Goal: Check status: Check status

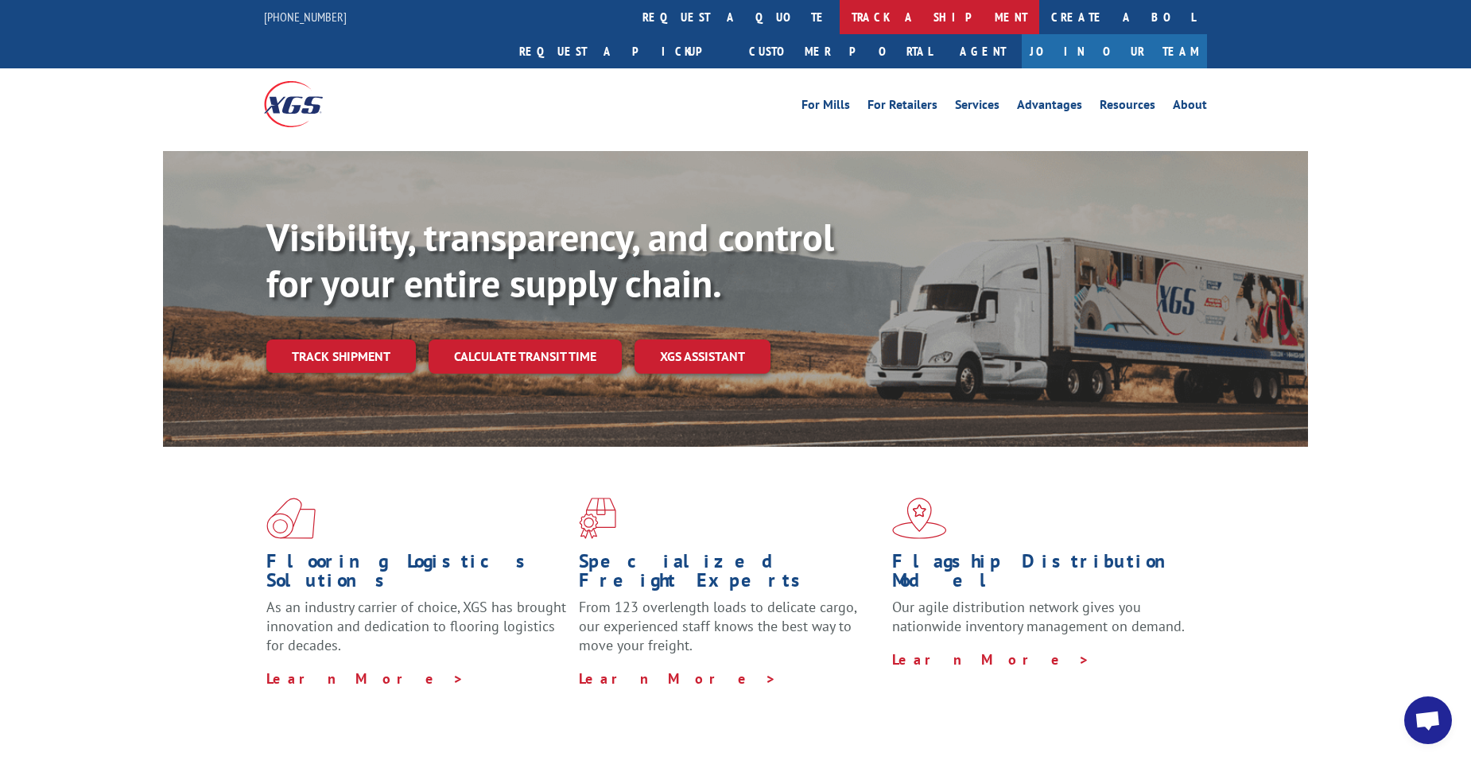
click at [840, 10] on link "track a shipment" at bounding box center [940, 17] width 200 height 34
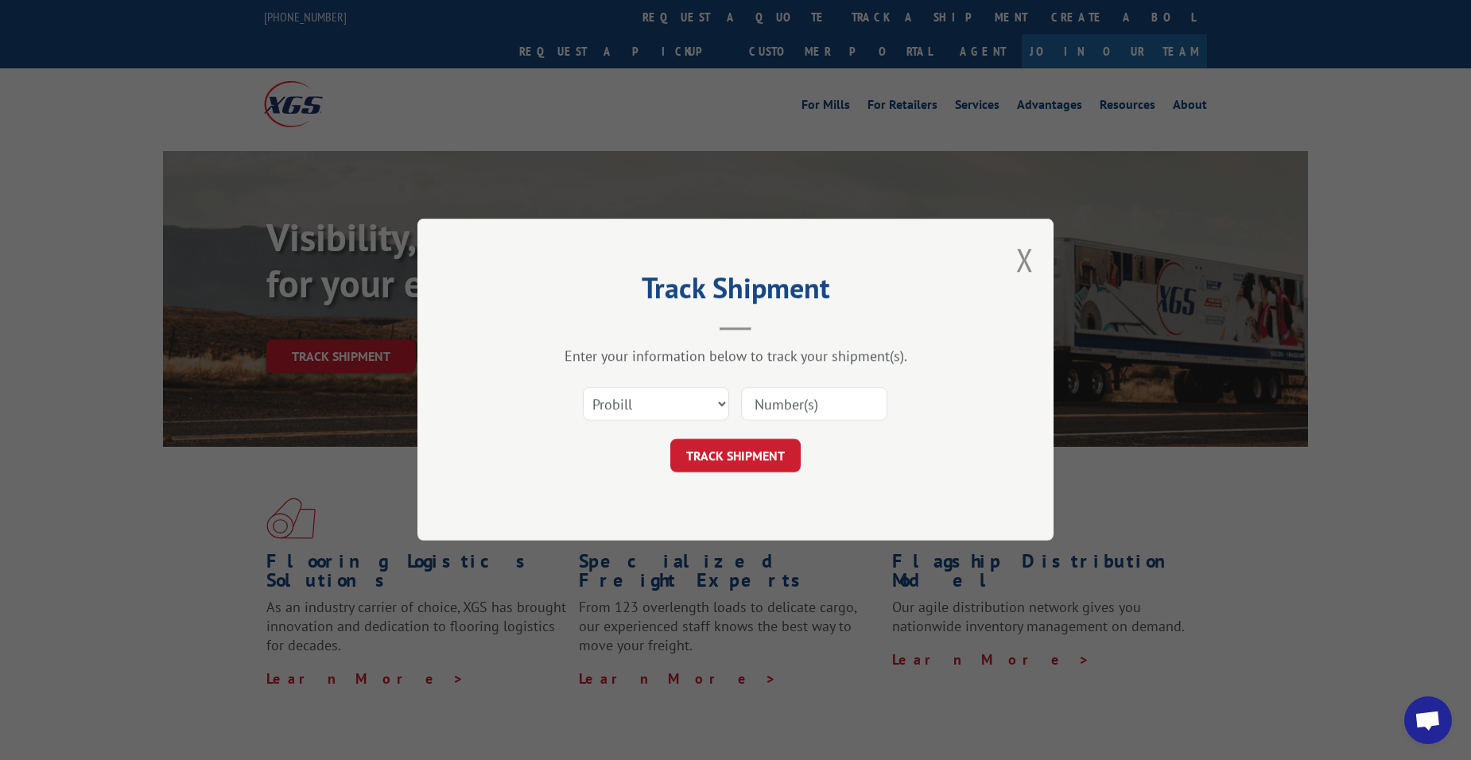
click at [781, 412] on input at bounding box center [814, 404] width 146 height 33
type input "17402616"
click at [730, 464] on button "TRACK SHIPMENT" at bounding box center [735, 456] width 130 height 33
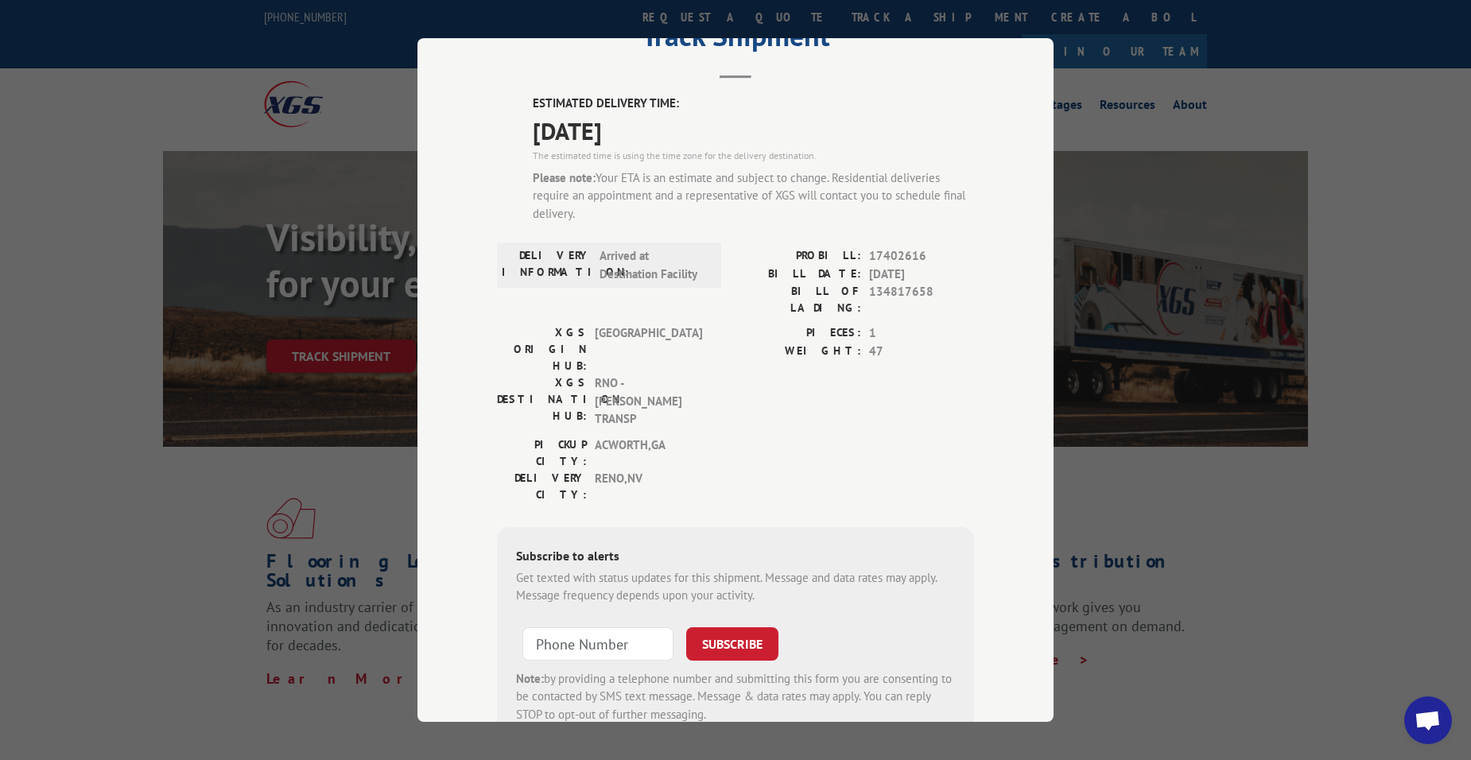
scroll to position [107, 0]
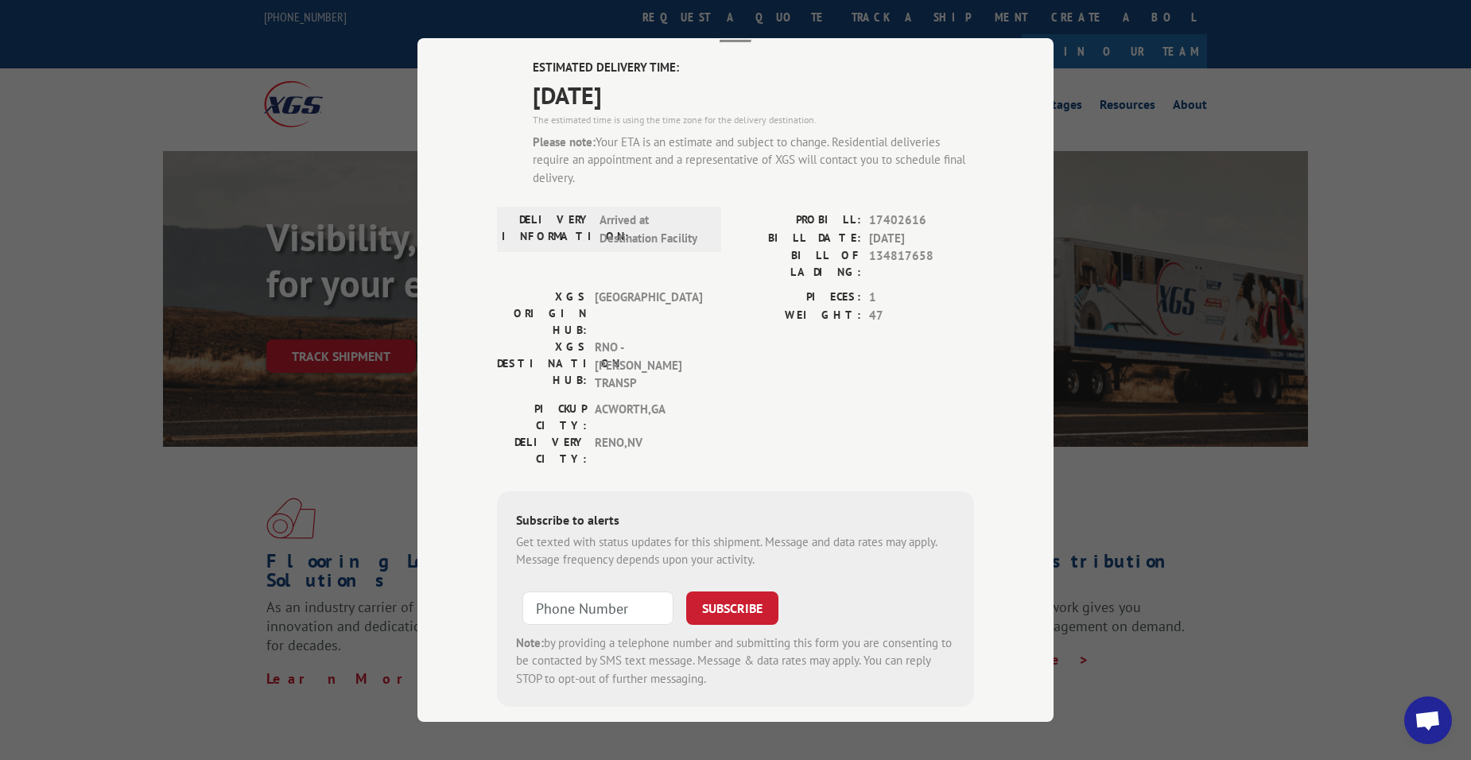
click at [743, 400] on div "PICKUP CITY: ACWORTH , GA DELIVERY CITY: RENO , NV" at bounding box center [735, 437] width 477 height 75
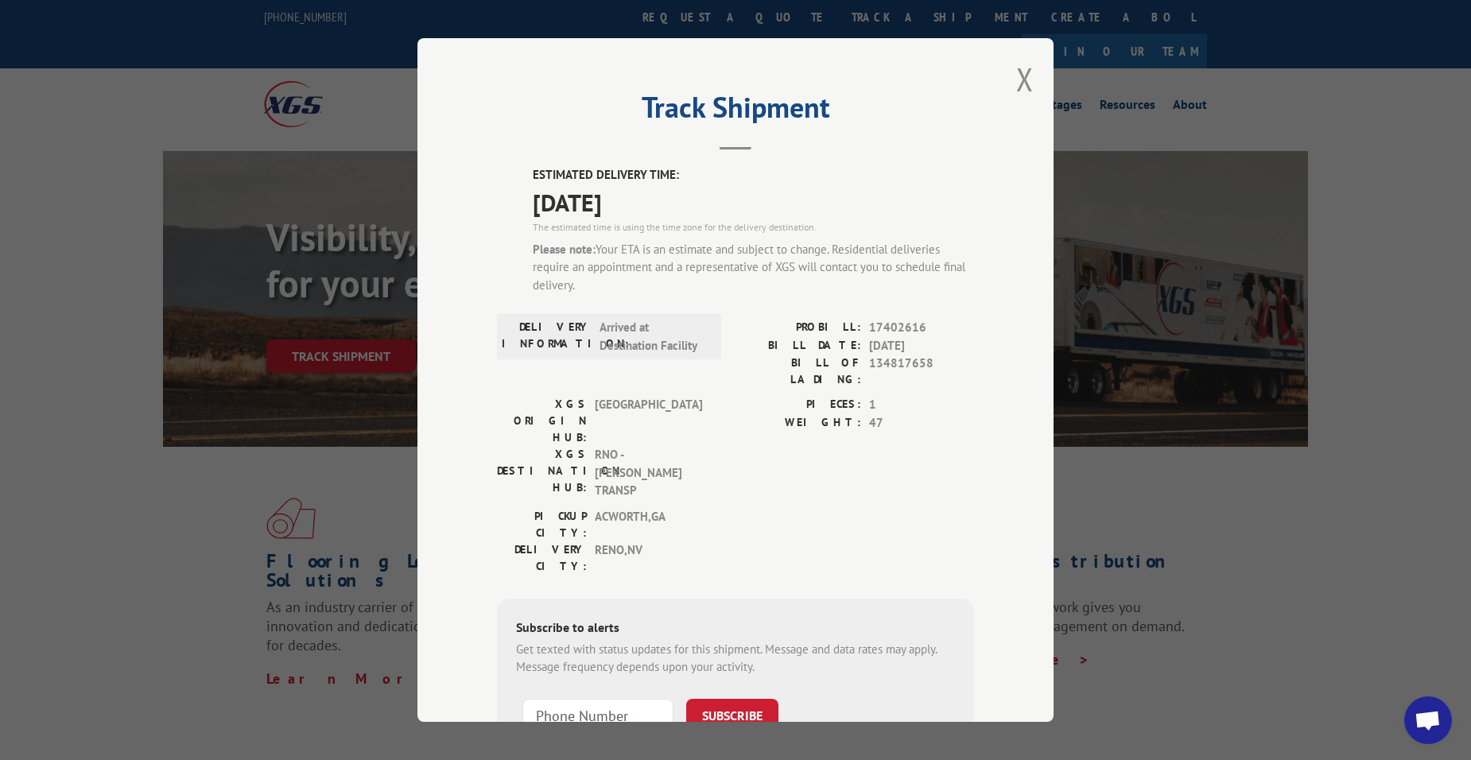
click at [300, 422] on div "Track Shipment ESTIMATED DELIVERY TIME: 10/01/2025 The estimated time is using …" at bounding box center [735, 380] width 1471 height 760
click at [1016, 84] on button "Close modal" at bounding box center [1024, 79] width 17 height 42
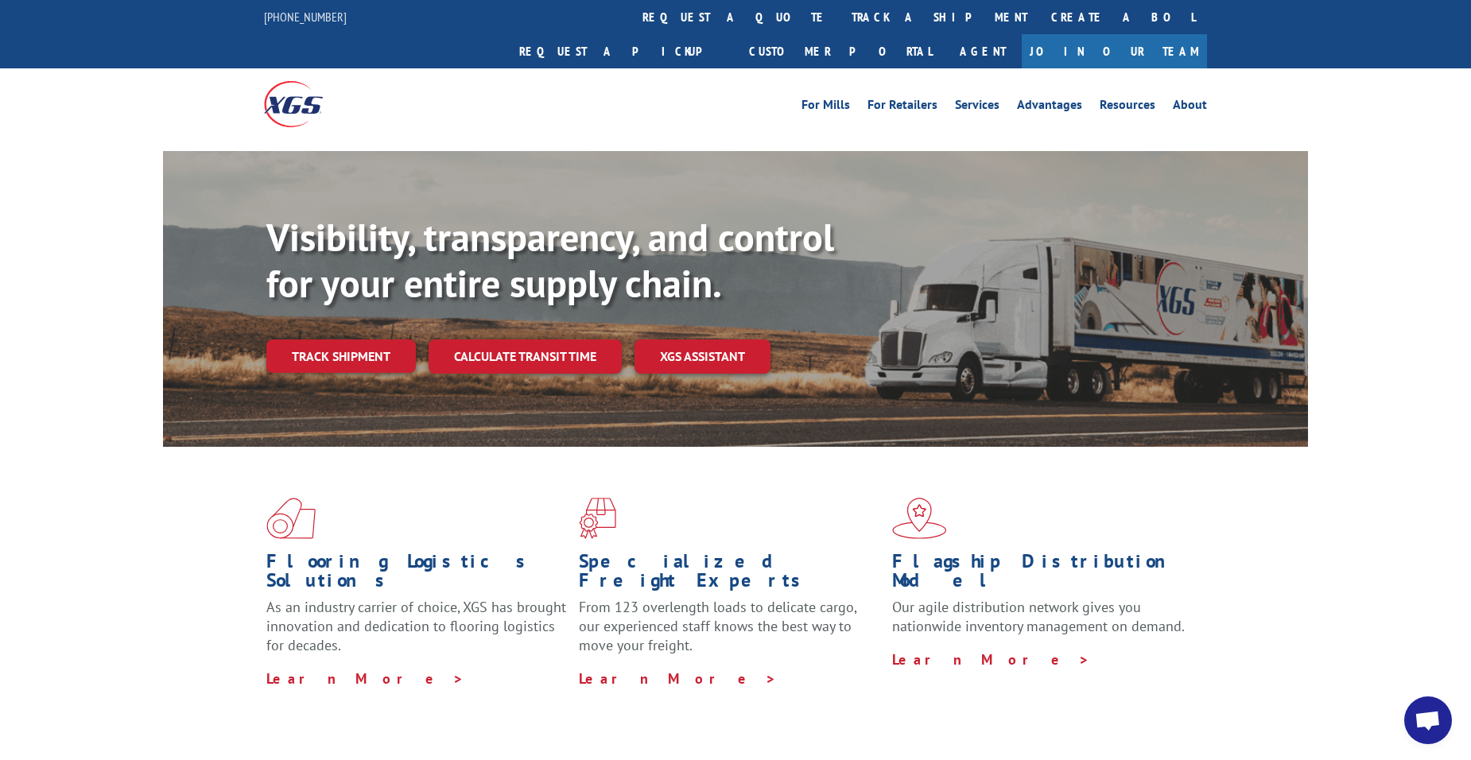
click at [682, 721] on div "Flooring Logistics Solutions As an industry carrier of choice, XGS has brought …" at bounding box center [735, 607] width 1471 height 320
click at [737, 34] on link "Request a pickup" at bounding box center [622, 51] width 230 height 34
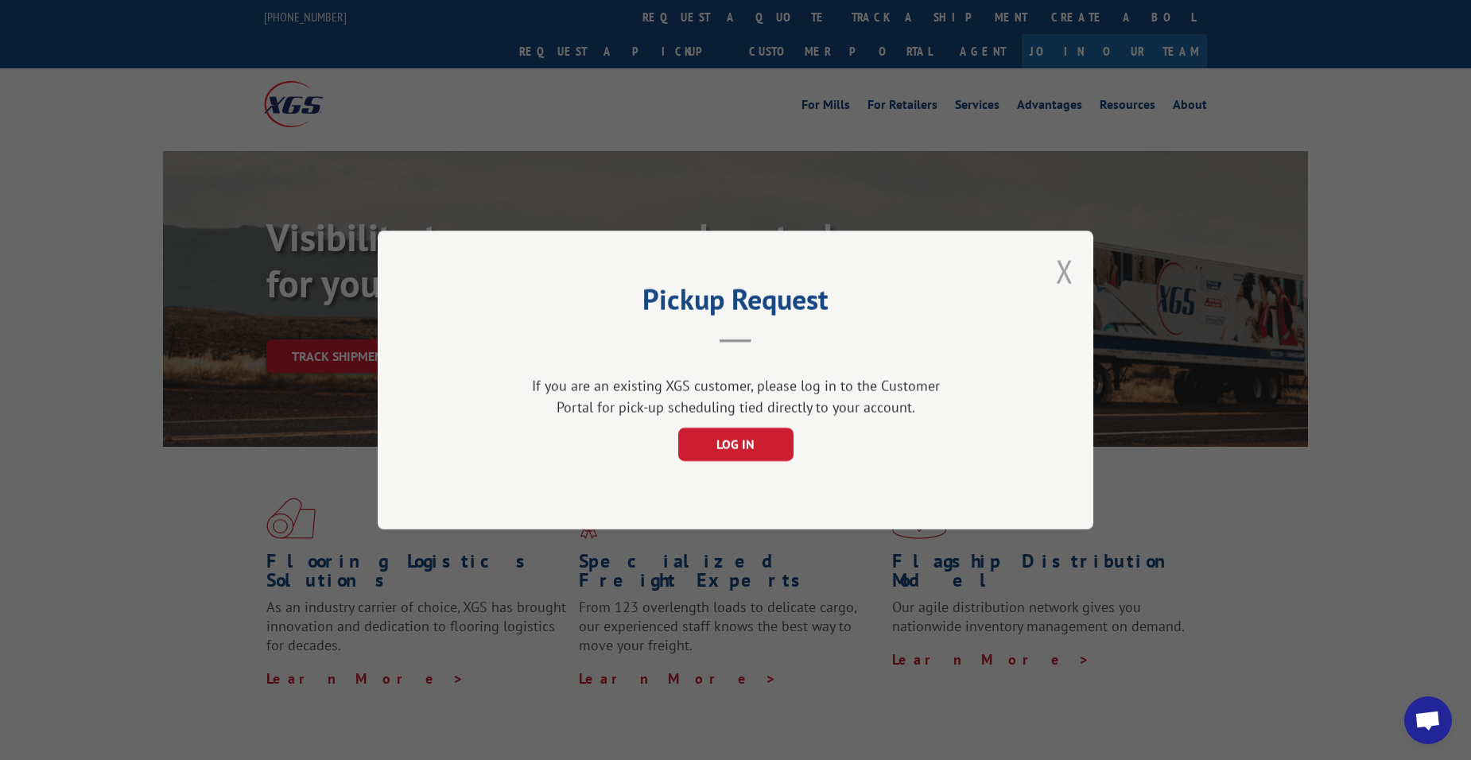
click at [1071, 266] on button "Close modal" at bounding box center [1064, 272] width 17 height 42
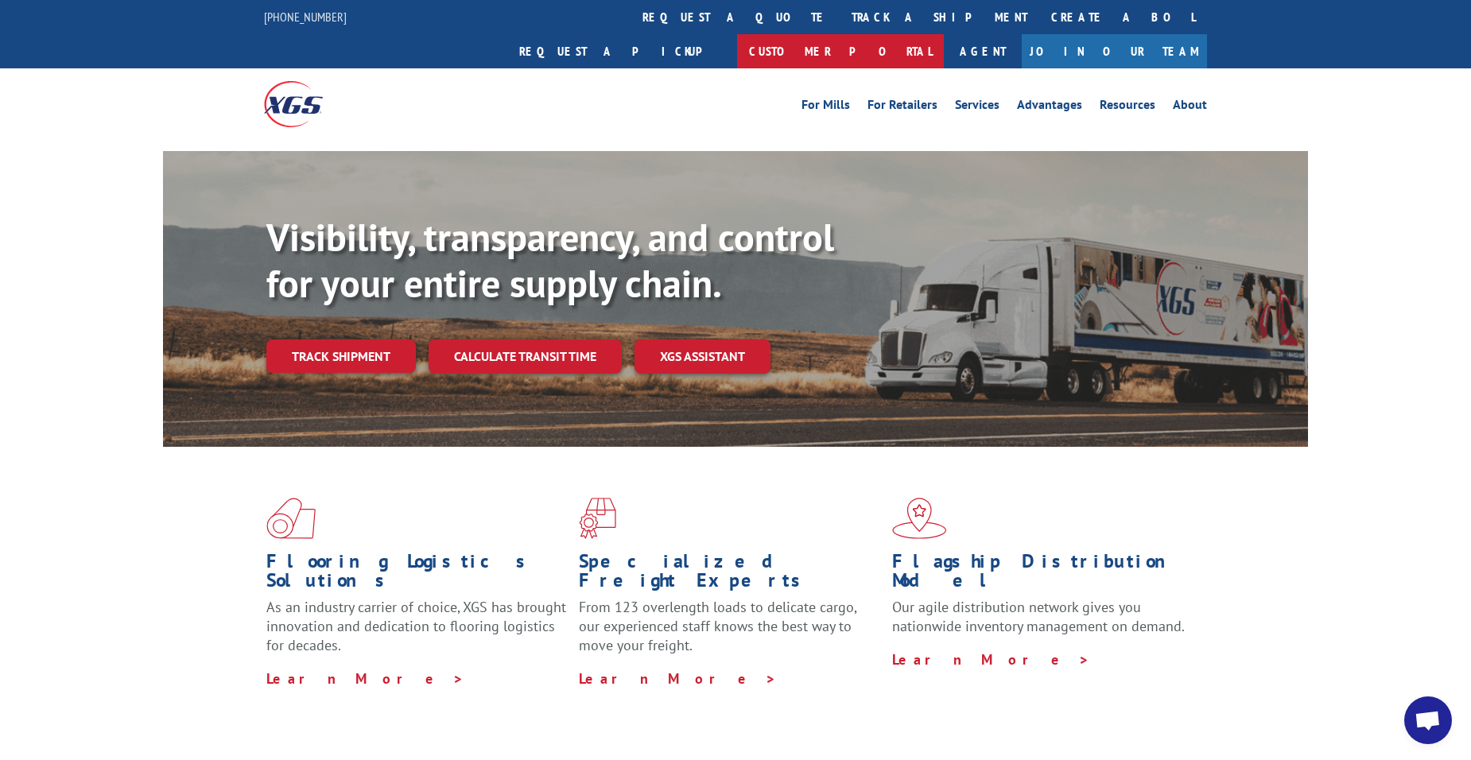
click at [944, 34] on link "Customer Portal" at bounding box center [840, 51] width 207 height 34
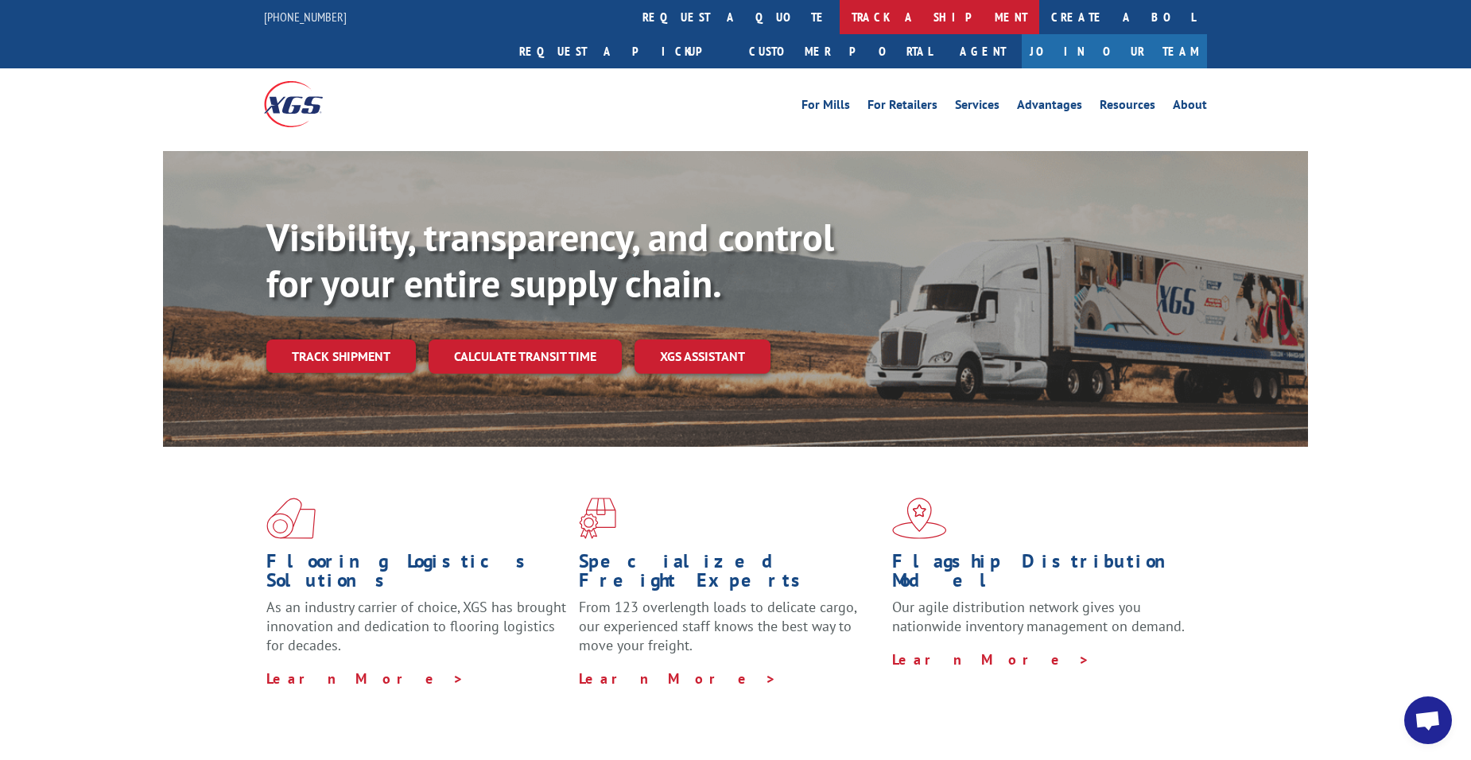
click at [840, 21] on link "track a shipment" at bounding box center [940, 17] width 200 height 34
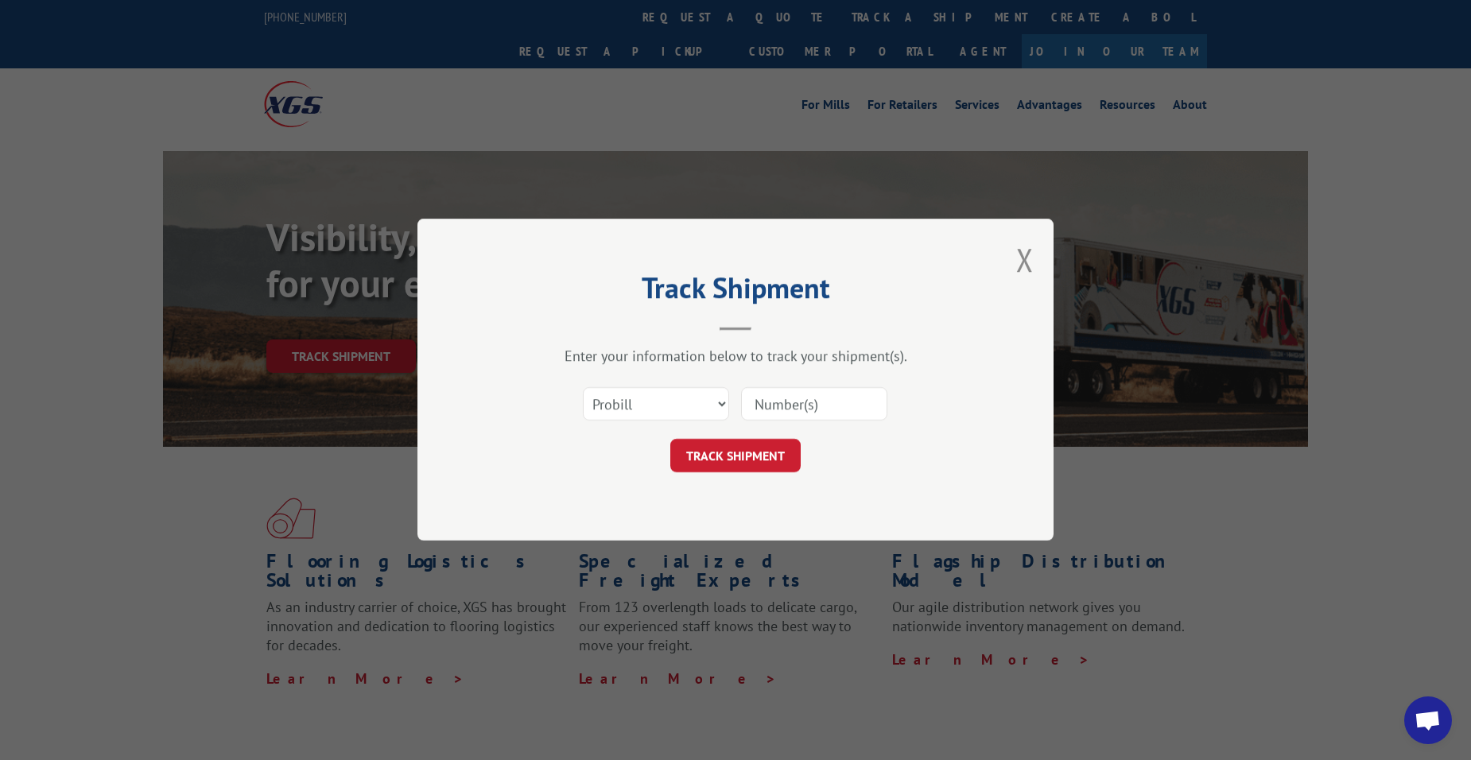
click at [762, 404] on input at bounding box center [814, 404] width 146 height 33
type input "17402616"
click at [740, 454] on button "TRACK SHIPMENT" at bounding box center [735, 456] width 130 height 33
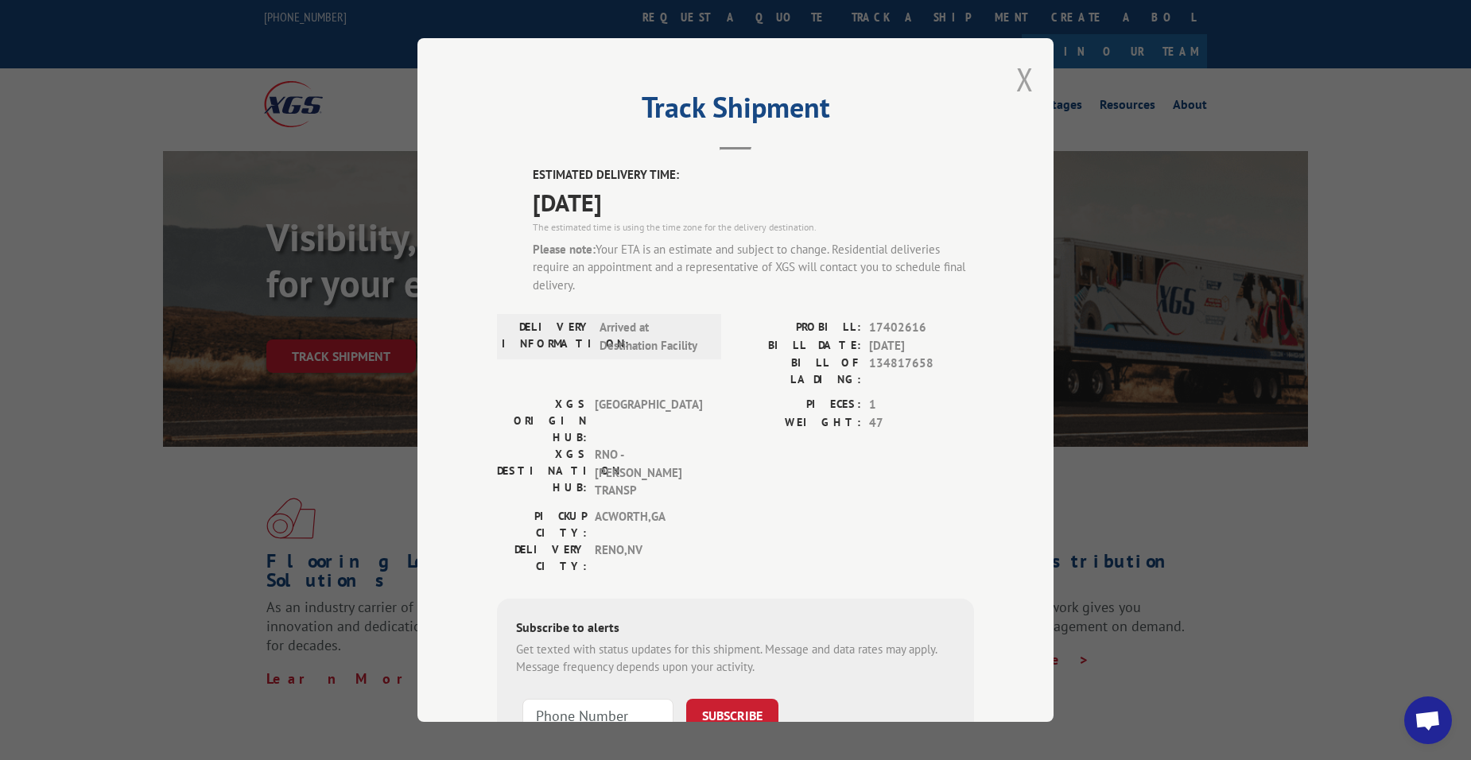
click at [1018, 85] on button "Close modal" at bounding box center [1024, 79] width 17 height 42
